Goal: Task Accomplishment & Management: Use online tool/utility

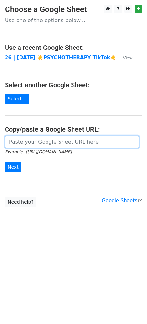
click at [72, 143] on input "url" at bounding box center [72, 142] width 134 height 12
paste input "[URL][DOMAIN_NAME]"
type input "[URL][DOMAIN_NAME]"
click at [5, 162] on input "Next" at bounding box center [13, 167] width 17 height 10
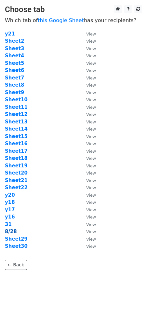
click at [11, 232] on strong "8/28" at bounding box center [11, 232] width 12 height 6
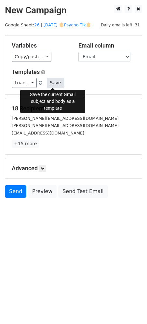
click at [56, 82] on button "Save" at bounding box center [55, 83] width 17 height 10
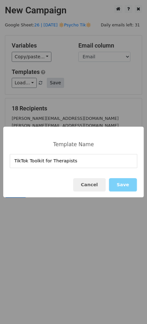
type input "TikTok Toolkit for Therapists"
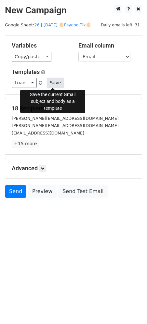
click at [53, 80] on button "Save" at bounding box center [55, 83] width 17 height 10
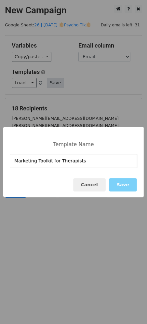
type input "Marketing Toolkit for Therapists"
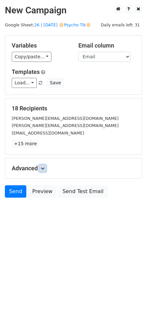
click at [45, 167] on icon at bounding box center [43, 169] width 4 height 4
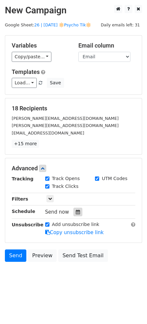
click at [74, 211] on div at bounding box center [78, 212] width 9 height 8
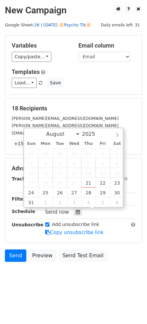
click at [66, 22] on link "26 | [DATE] 🔆Psycho Tik🔆" at bounding box center [62, 24] width 57 height 5
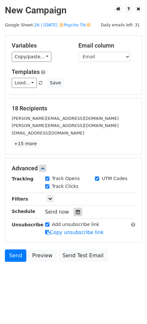
click at [77, 214] on icon at bounding box center [78, 212] width 4 height 5
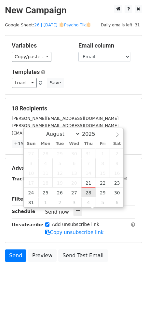
type input "2025-08-28 12:00"
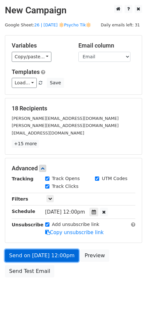
click at [44, 252] on link "Send on Aug 28 at 12:00pm" at bounding box center [42, 256] width 74 height 12
click at [64, 257] on link "Send on Aug 28 at 12:00pm" at bounding box center [42, 256] width 74 height 12
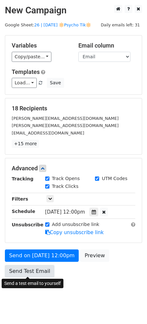
click at [24, 269] on link "Send Test Email" at bounding box center [30, 271] width 50 height 12
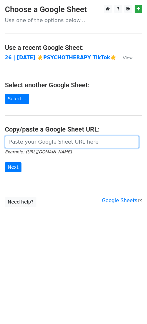
click at [72, 140] on input "url" at bounding box center [72, 142] width 134 height 12
paste input "[URL][DOMAIN_NAME]"
type input "https://docs.google.com/spreadsheets/d/1wv0mrB1u8V-3_nNh-rO2D3YiNN48DEFnEGXNOXz…"
click at [5, 162] on input "Next" at bounding box center [13, 167] width 17 height 10
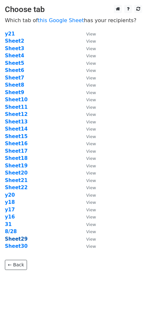
click at [18, 239] on strong "Sheet29" at bounding box center [16, 239] width 23 height 6
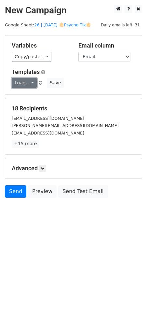
click at [23, 87] on link "Load..." at bounding box center [24, 83] width 25 height 10
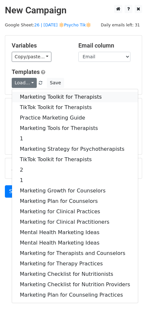
click at [30, 96] on link "Marketing Toolkit for Therapists" at bounding box center [75, 97] width 126 height 10
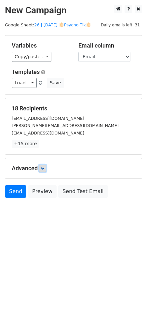
click at [44, 168] on icon at bounding box center [43, 169] width 4 height 4
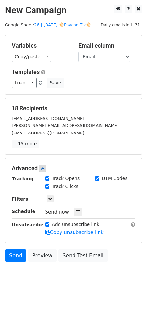
click at [76, 210] on icon at bounding box center [78, 212] width 4 height 5
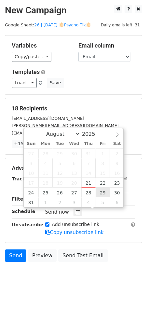
type input "[DATE] 12:00"
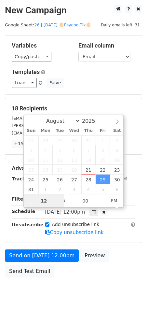
type input "7"
type input "[DATE] 07:00"
type input "07"
click at [113, 199] on span "PM" at bounding box center [114, 200] width 18 height 13
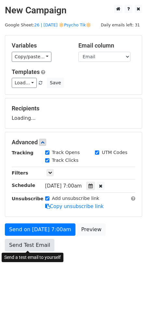
click at [33, 245] on link "Send Test Email" at bounding box center [30, 245] width 50 height 12
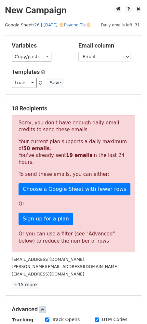
click at [66, 23] on link "26 | [DATE] 🔆Psycho Tik🔆" at bounding box center [62, 24] width 57 height 5
